Goal: Transaction & Acquisition: Purchase product/service

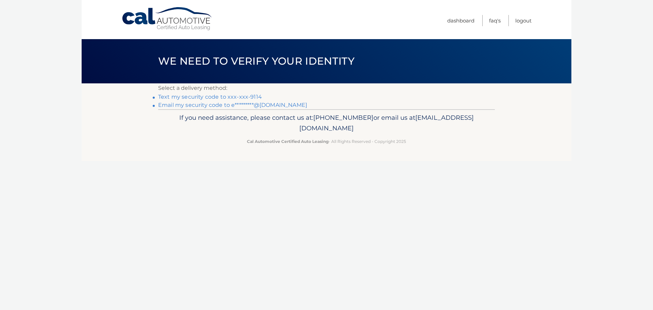
click at [256, 96] on link "Text my security code to xxx-xxx-9114" at bounding box center [210, 97] width 104 height 6
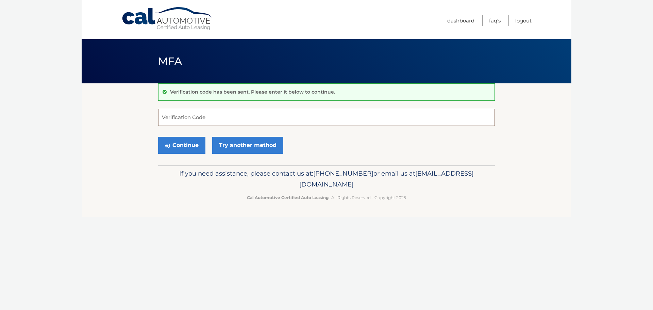
click at [252, 120] on input "Verification Code" at bounding box center [326, 117] width 337 height 17
type input "249219"
click at [192, 142] on button "Continue" at bounding box center [181, 145] width 47 height 17
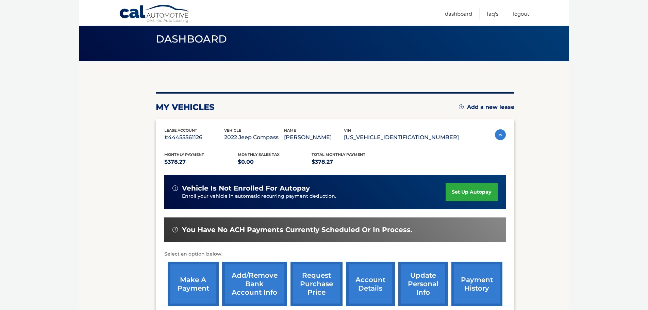
scroll to position [34, 0]
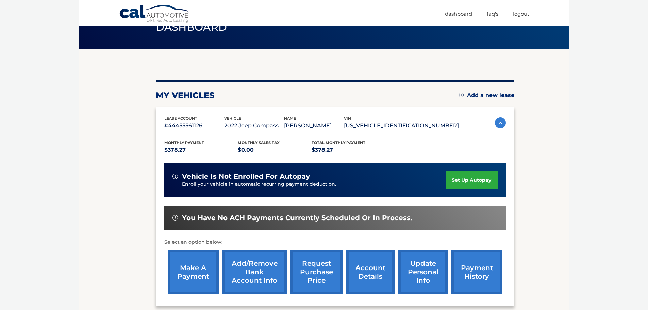
click at [201, 266] on link "make a payment" at bounding box center [193, 272] width 51 height 45
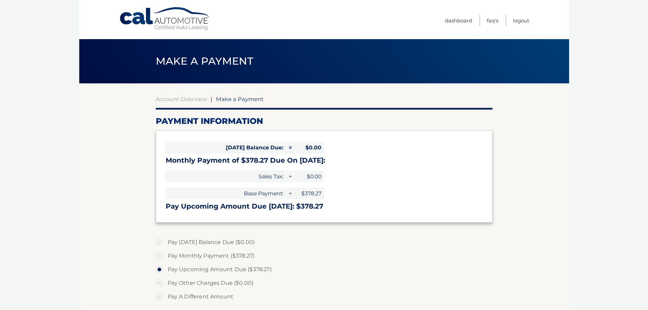
select select "YzY3NzIyMTItMmNmOS00MTgxLWIxZGUtYzg4MWNkZWRhNjYw"
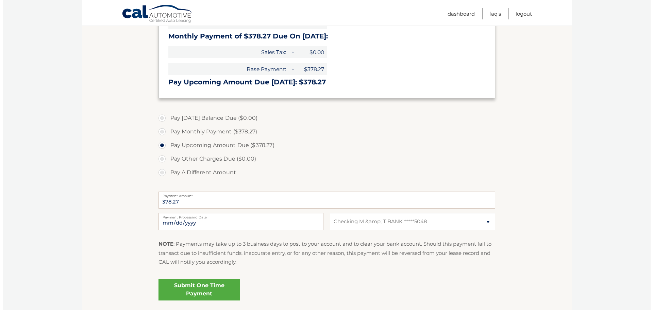
scroll to position [136, 0]
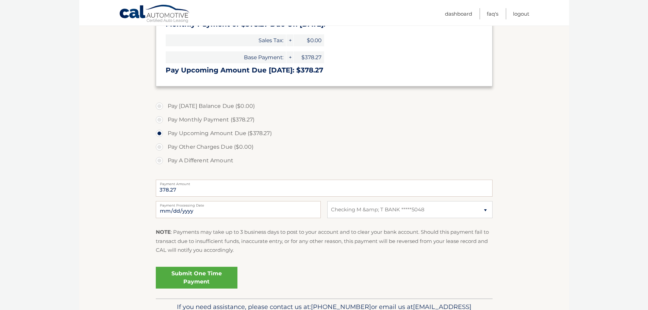
click at [227, 276] on link "Submit One Time Payment" at bounding box center [197, 278] width 82 height 22
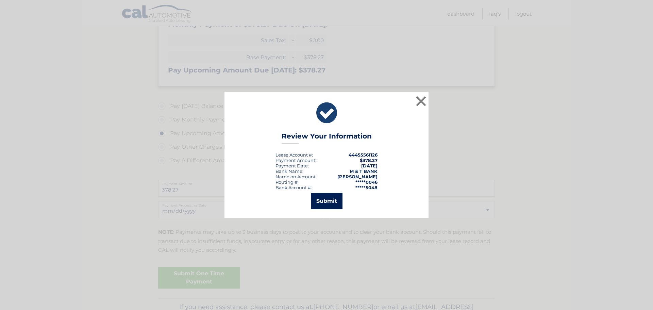
click at [334, 199] on button "Submit" at bounding box center [327, 201] width 32 height 16
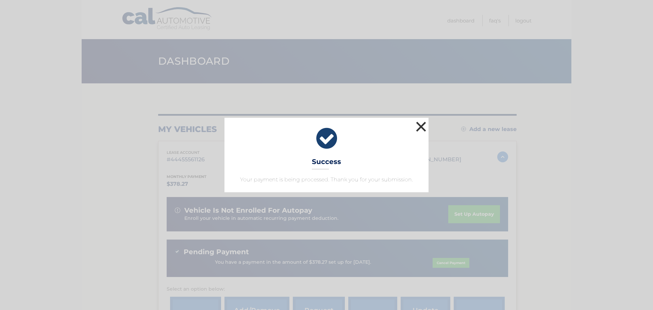
click at [423, 127] on button "×" at bounding box center [421, 127] width 14 height 14
